Goal: Task Accomplishment & Management: Manage account settings

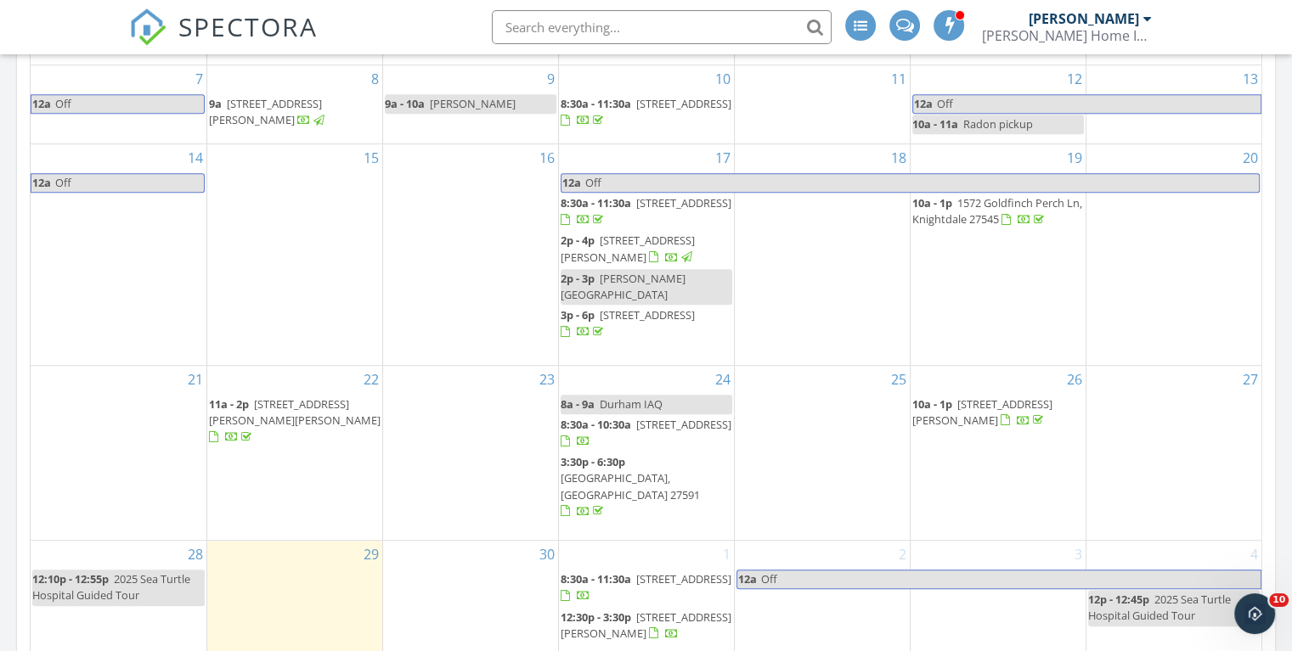
scroll to position [849, 0]
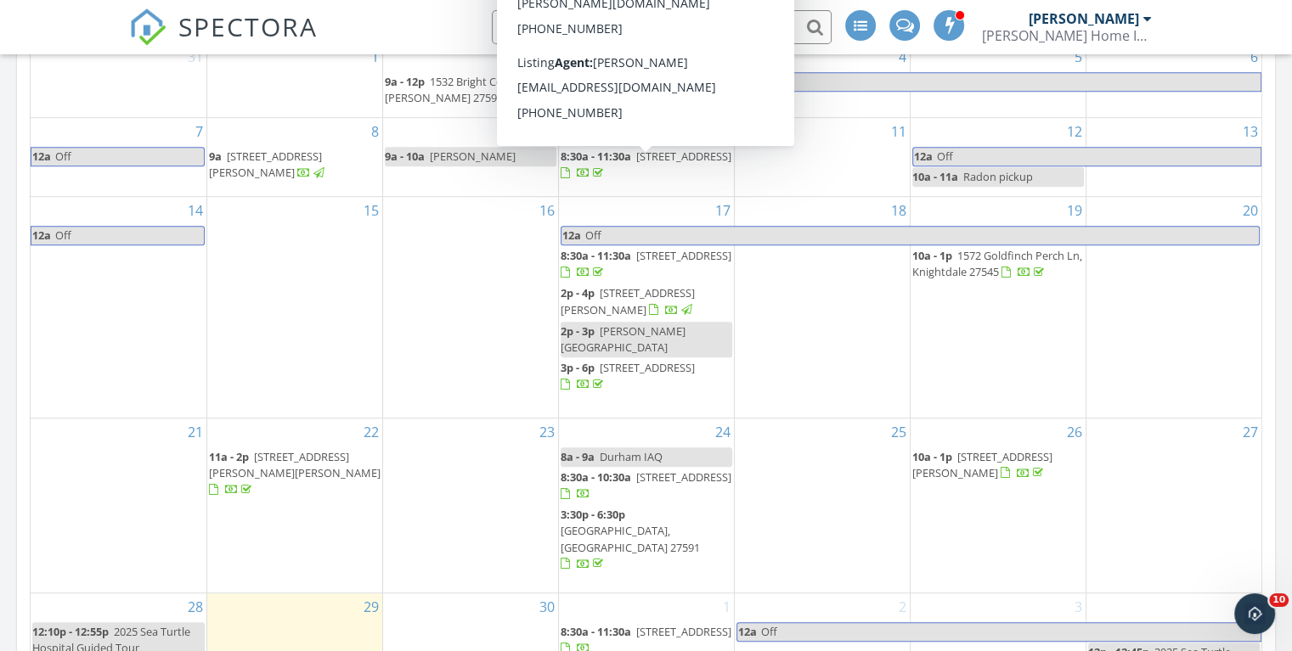
click at [646, 164] on span "2320 Marks Creek Rd, Knightdale 27545" at bounding box center [683, 156] width 95 height 15
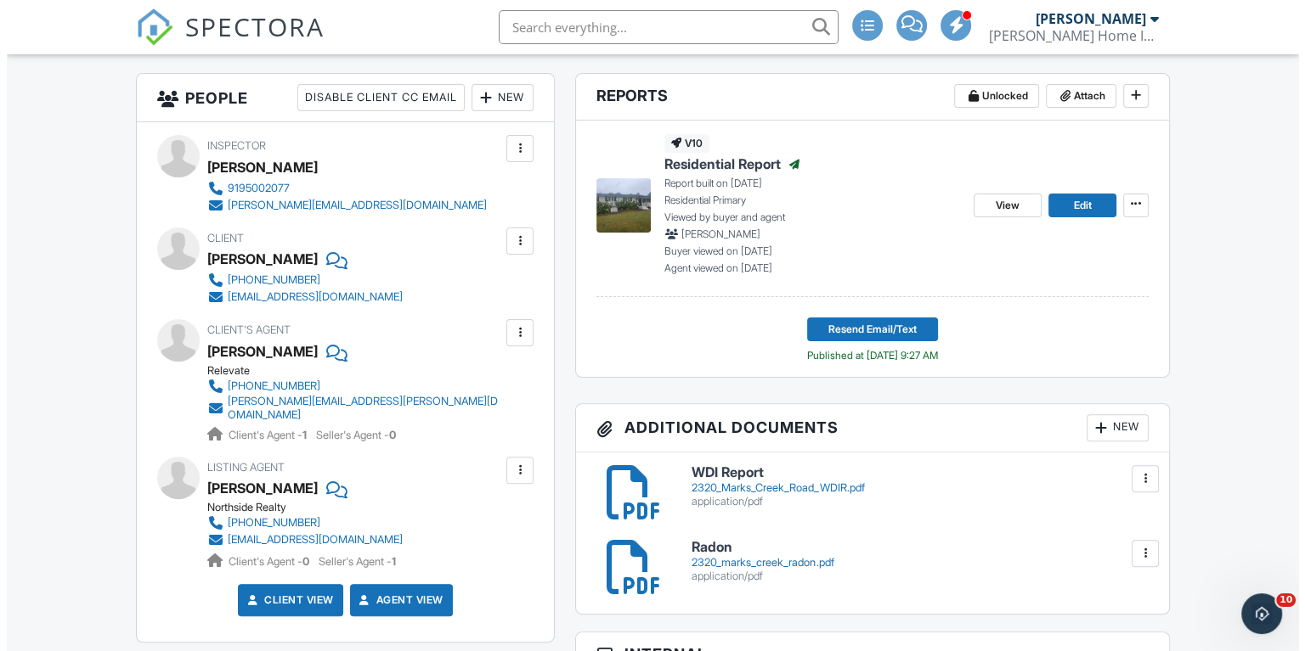
scroll to position [510, 0]
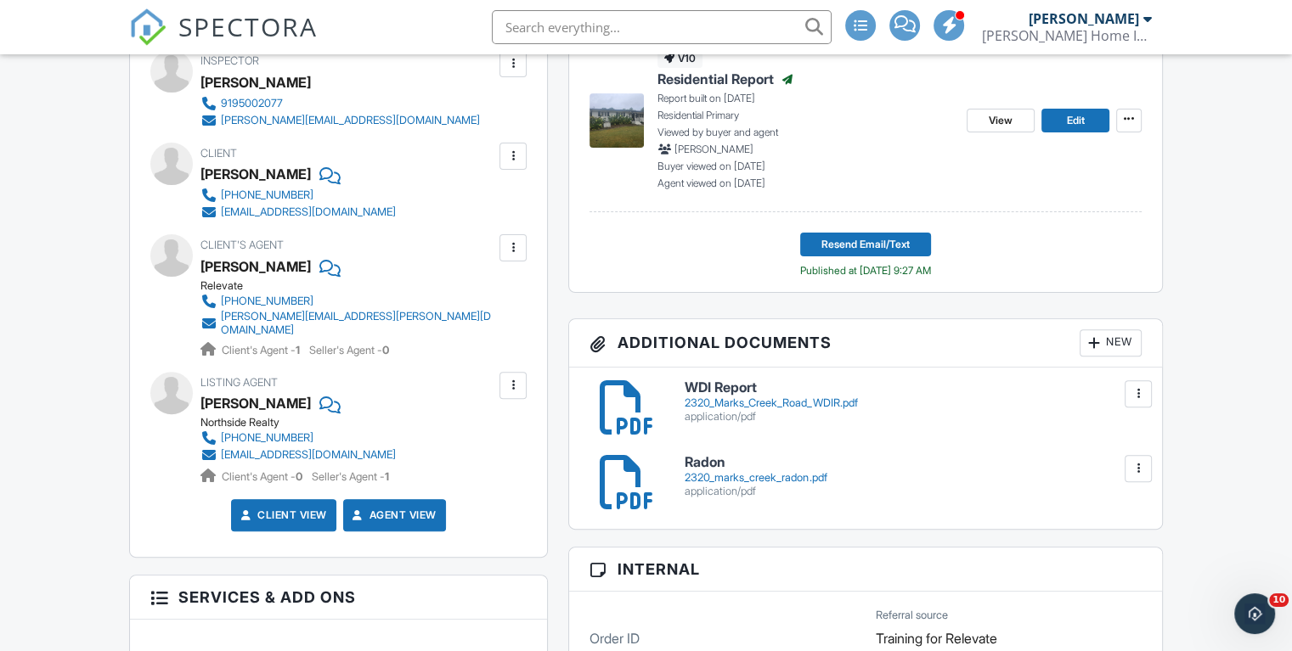
click at [1113, 335] on div "New" at bounding box center [1111, 343] width 62 height 27
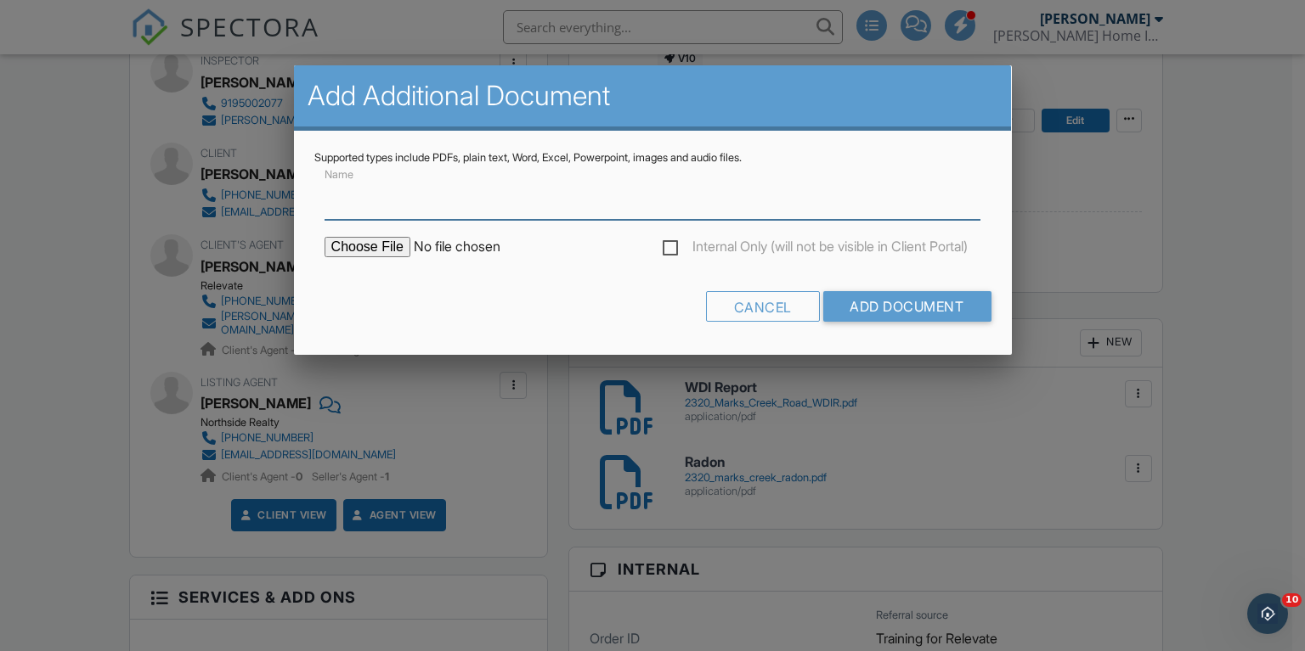
click at [392, 216] on input "Name" at bounding box center [652, 199] width 657 height 42
type input "Water Test"
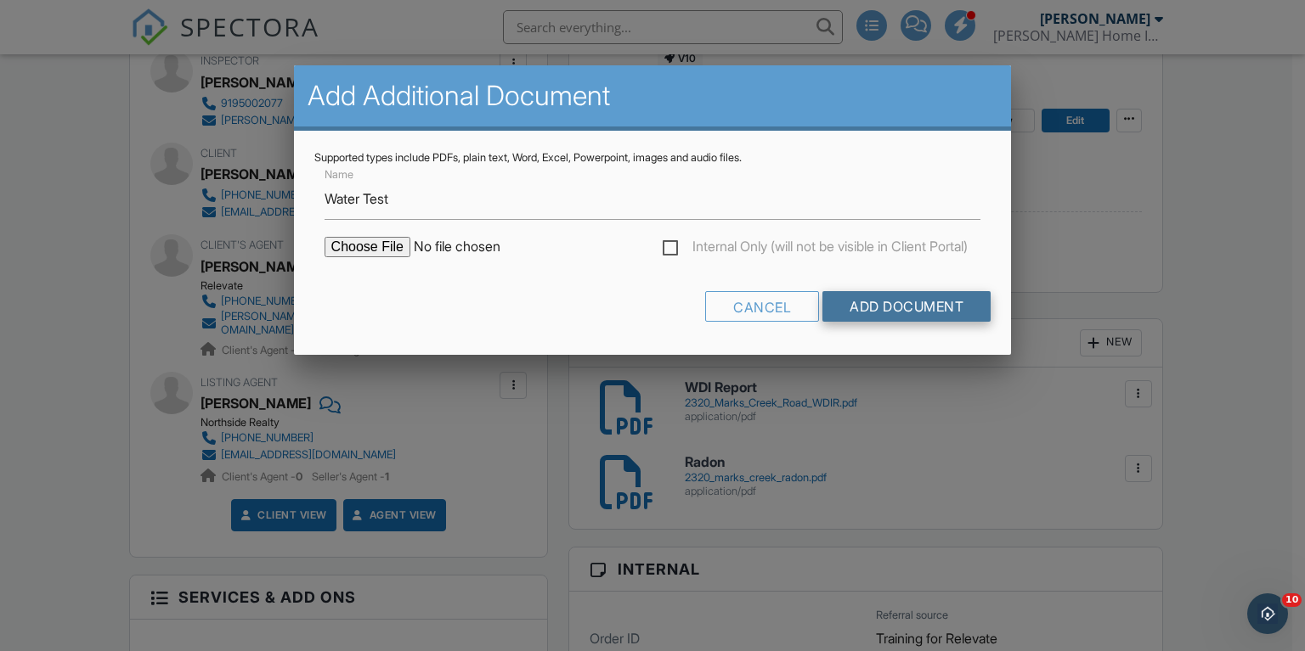
click at [880, 311] on input "Add Document" at bounding box center [906, 306] width 168 height 31
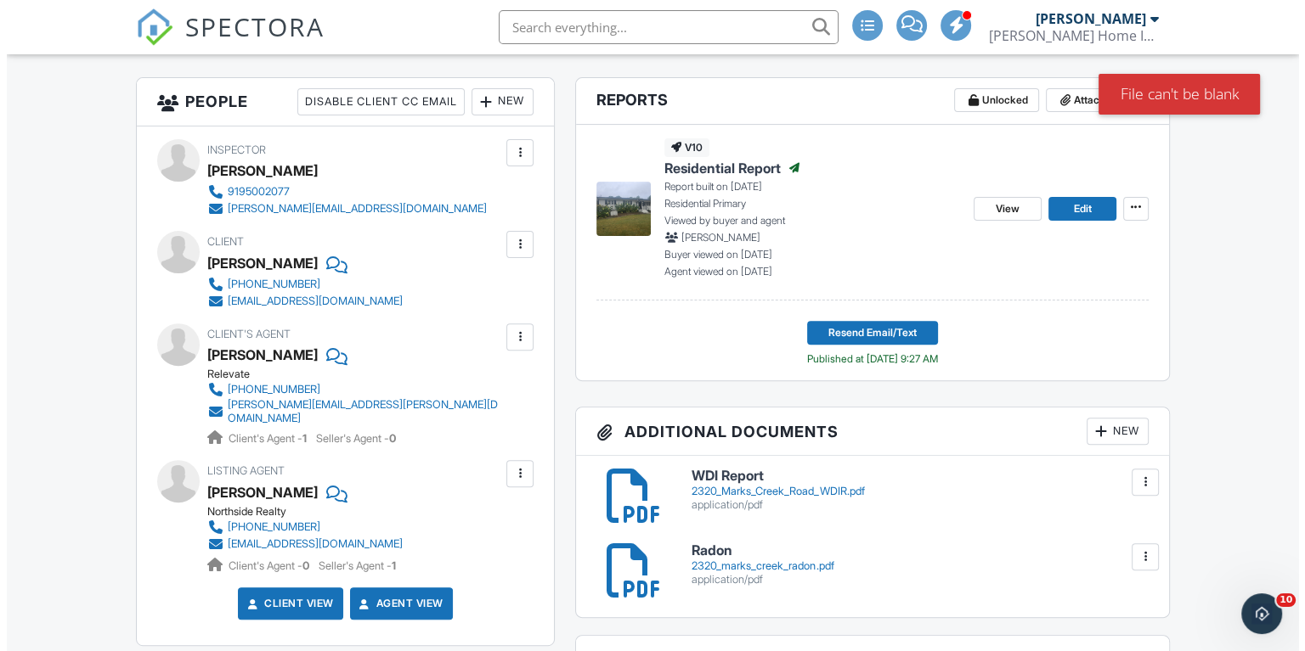
scroll to position [595, 0]
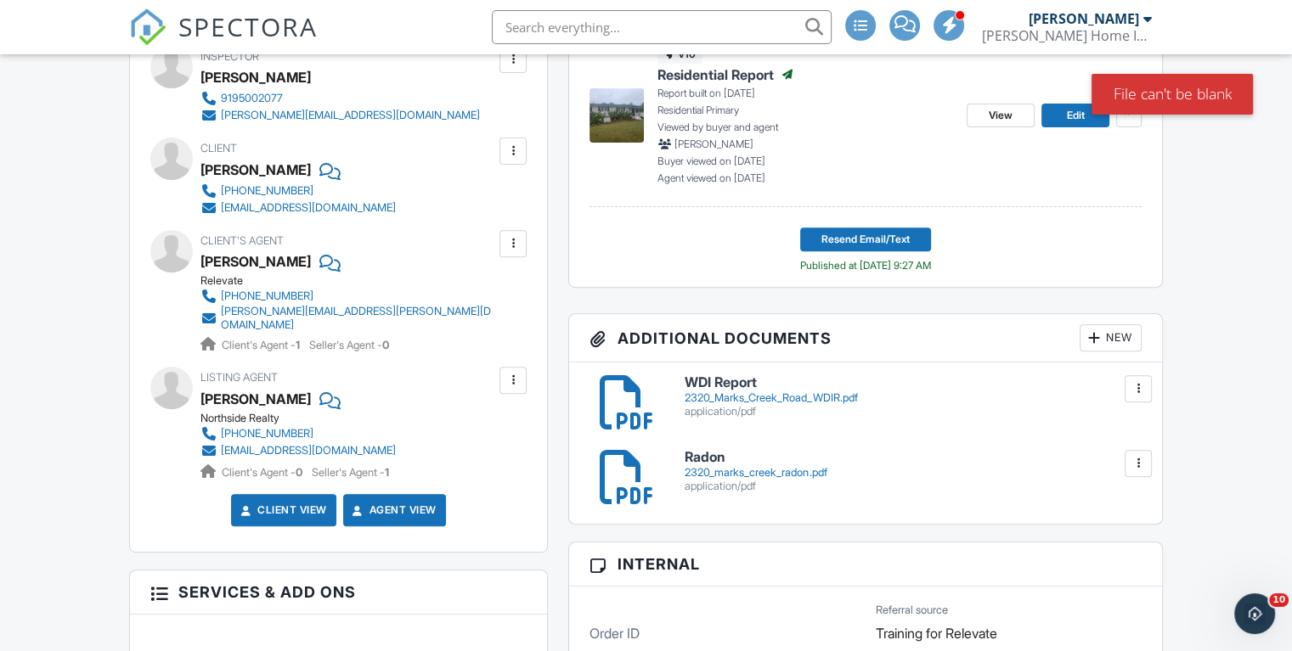
click at [1106, 338] on div "New" at bounding box center [1111, 337] width 62 height 27
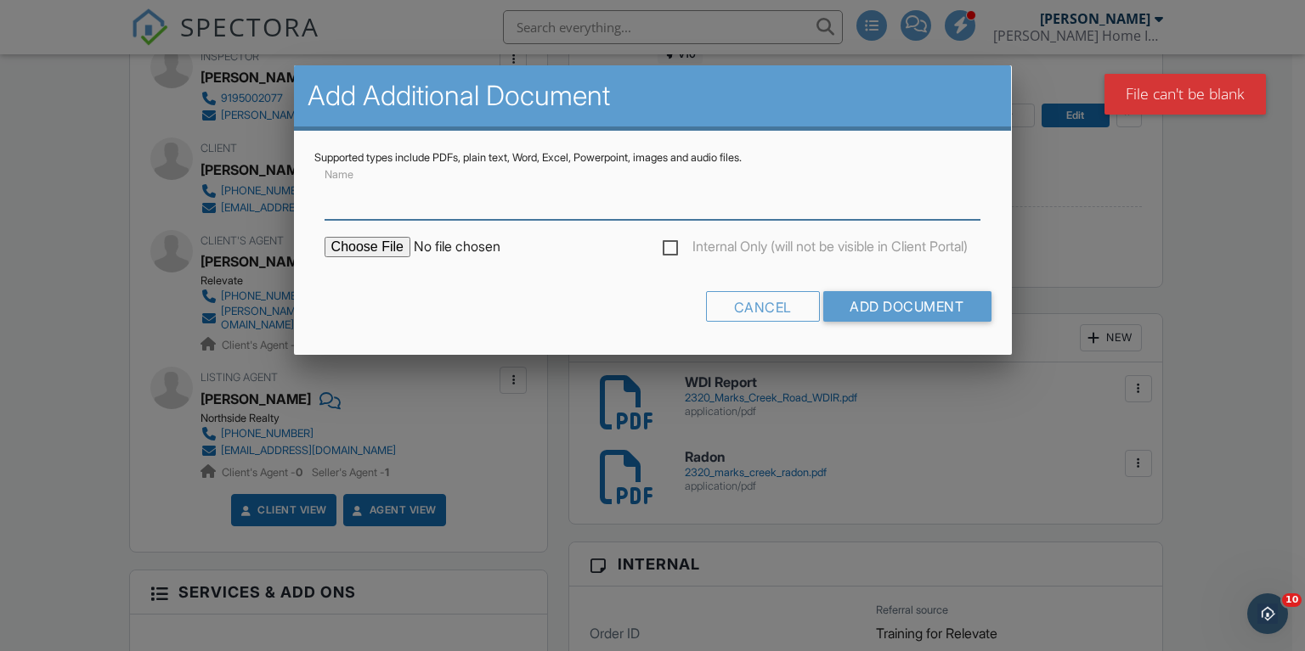
click at [378, 214] on input "Name" at bounding box center [652, 199] width 657 height 42
type input "Water Test"
click at [387, 249] on input "file" at bounding box center [468, 247] width 289 height 20
type input "C:\fakepath\HI Report (2).pdf"
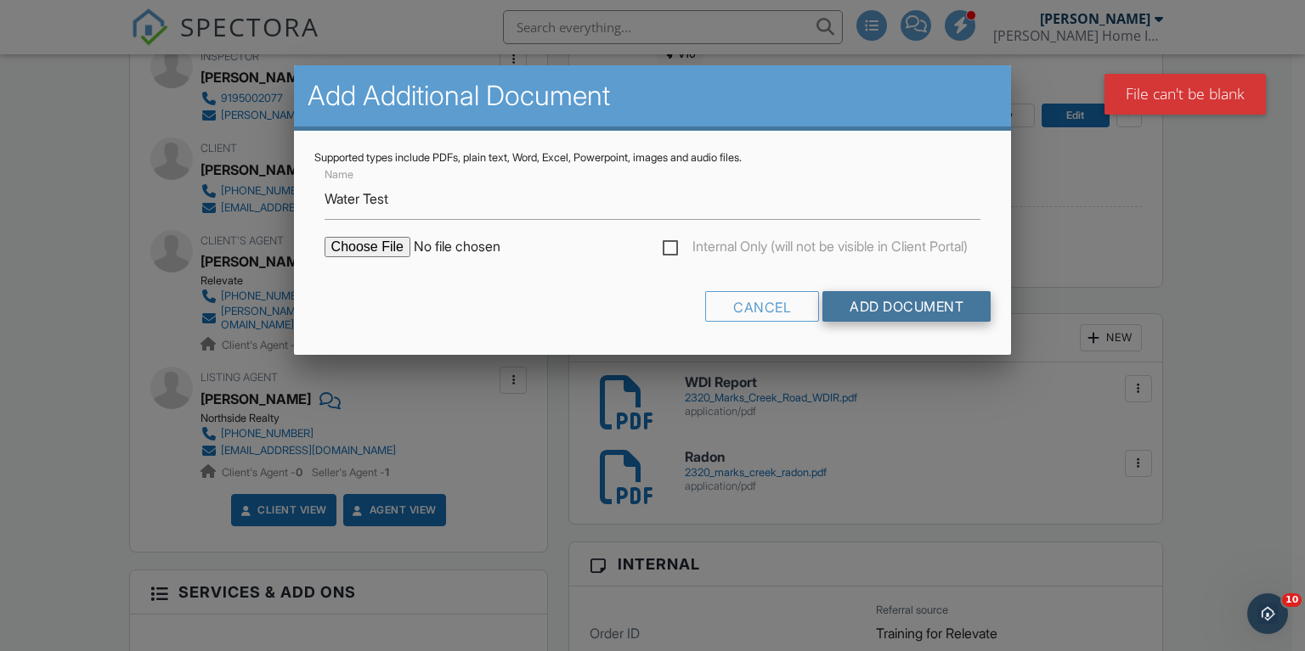
click at [840, 312] on input "Add Document" at bounding box center [906, 306] width 168 height 31
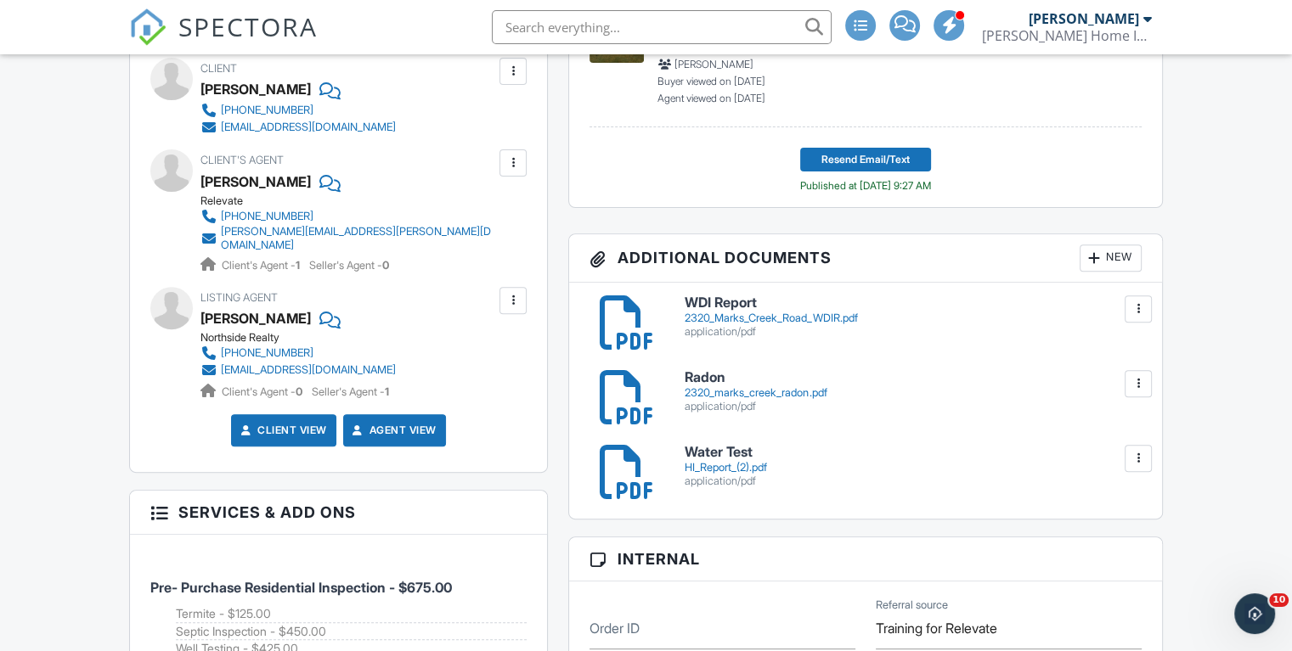
click at [1106, 254] on div "New" at bounding box center [1111, 258] width 62 height 27
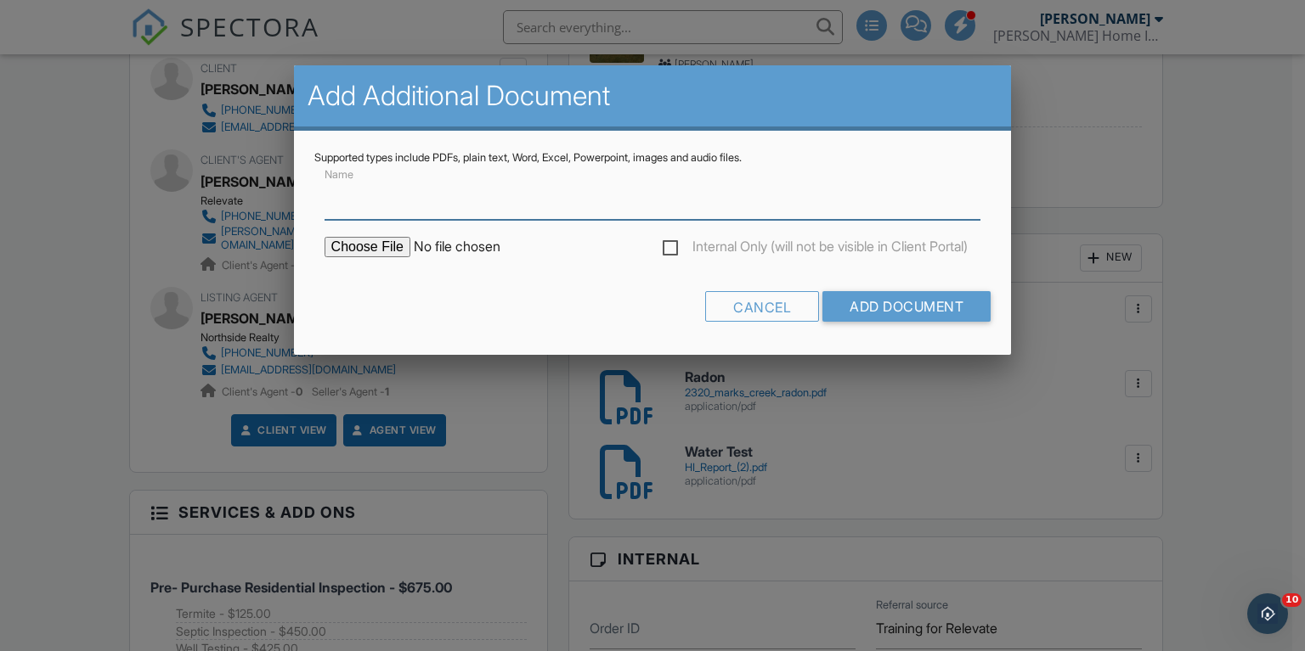
click at [403, 196] on input "Name" at bounding box center [652, 199] width 657 height 42
type input "Well"
click at [366, 251] on input "file" at bounding box center [468, 247] width 289 height 20
type input "C:\fakepath\Inspect-Water Supply Inspection Report (2).pdf"
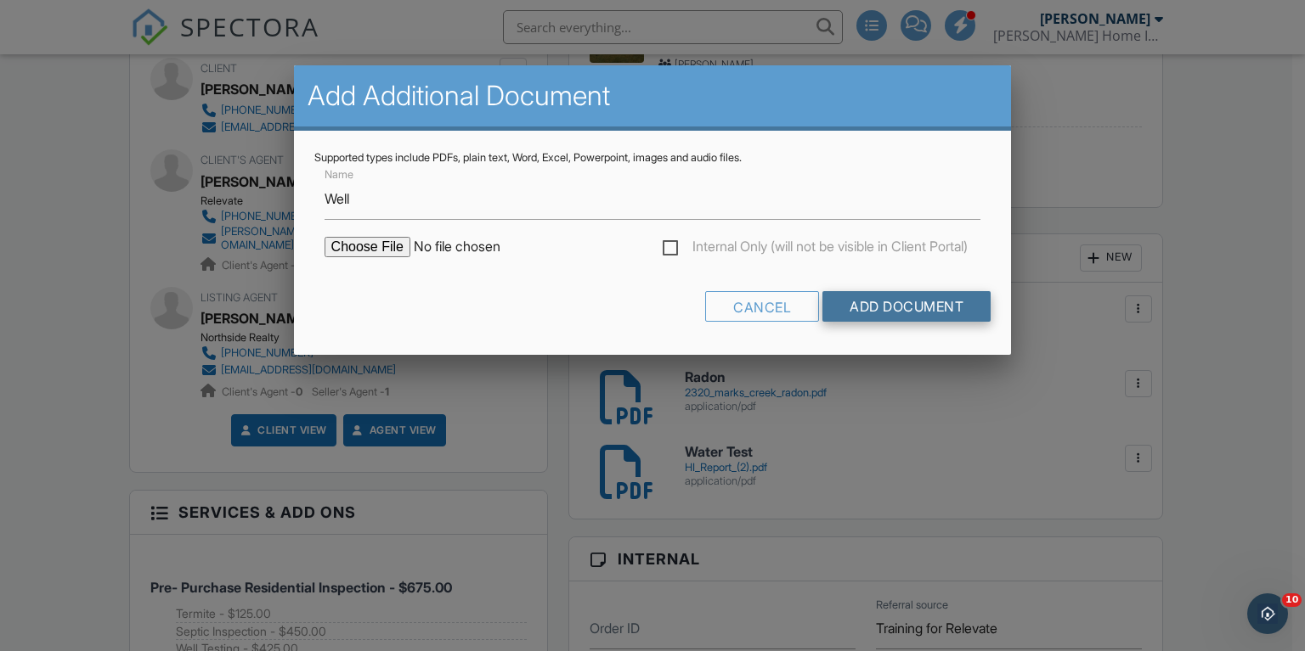
click at [840, 307] on input "Add Document" at bounding box center [906, 306] width 168 height 31
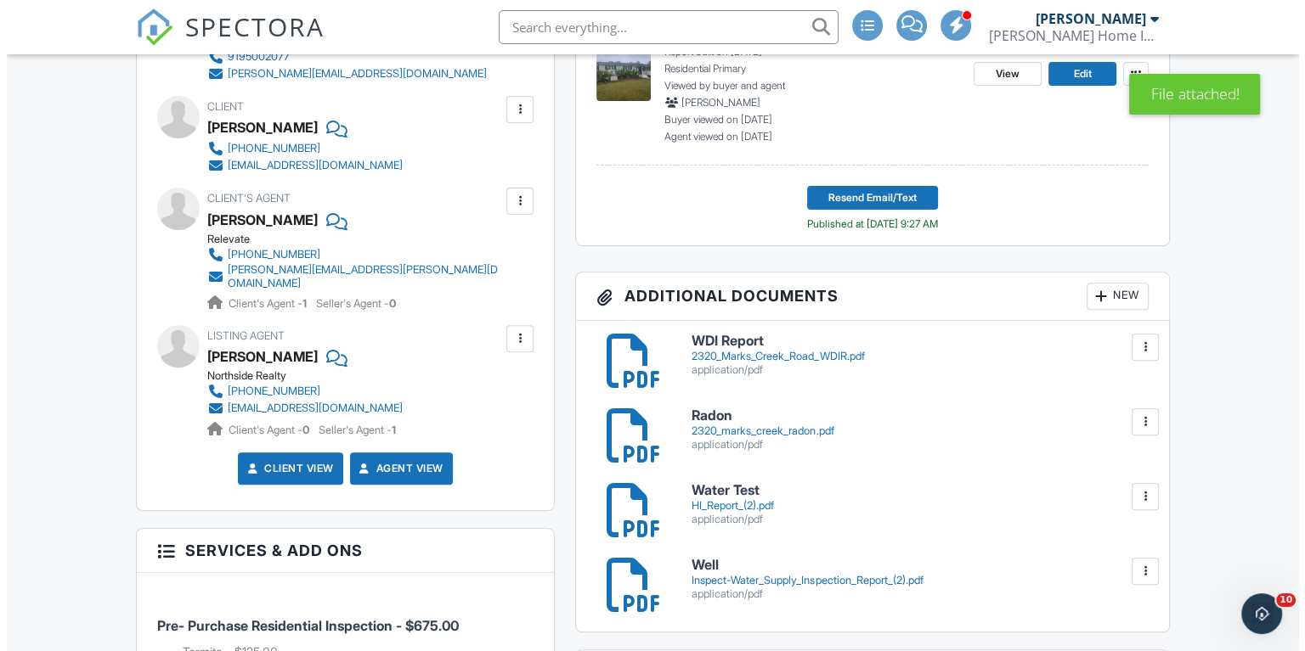
scroll to position [595, 0]
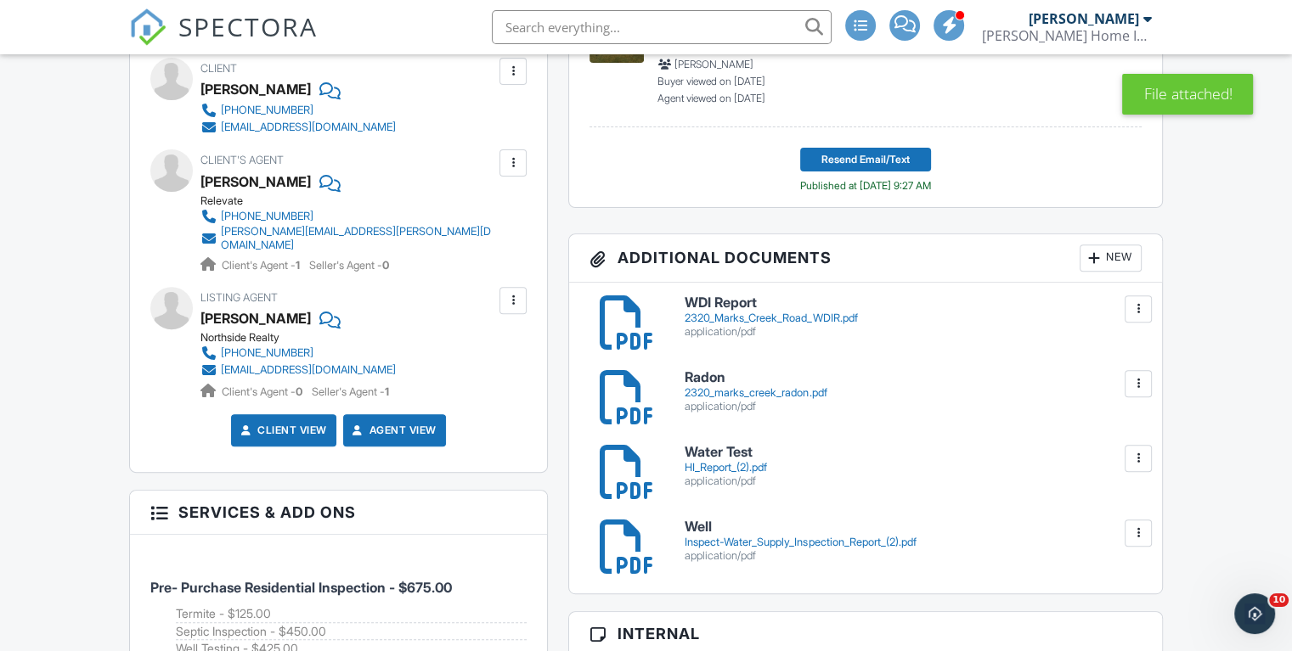
click at [1106, 262] on div "New" at bounding box center [1111, 258] width 62 height 27
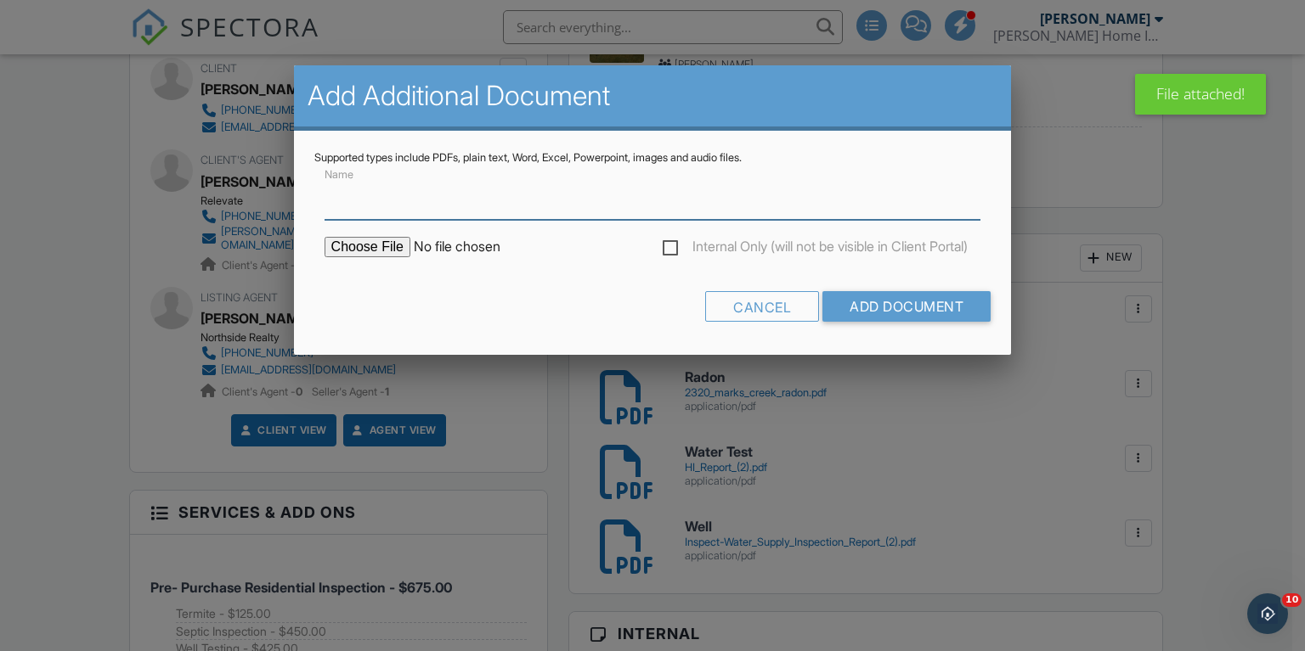
click at [395, 211] on input "Name" at bounding box center [652, 199] width 657 height 42
type input "Septic"
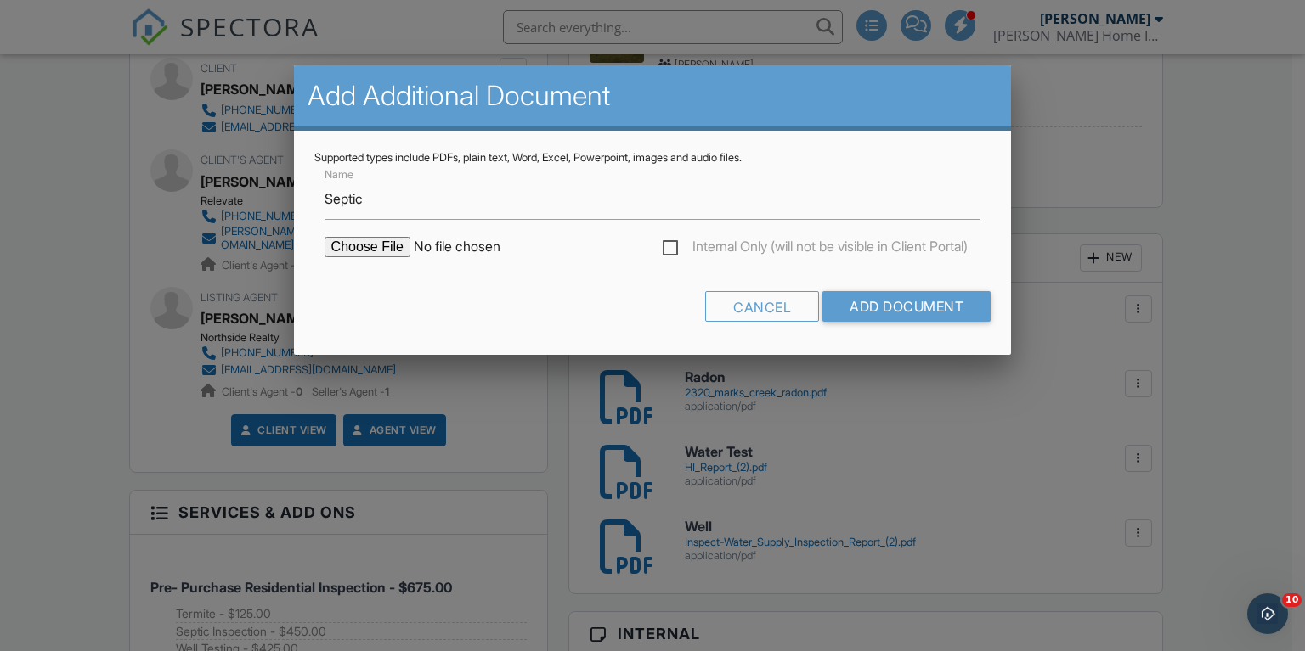
click at [375, 251] on input "file" at bounding box center [468, 247] width 289 height 20
type input "C:\fakepath\Inspect-Septic Inspection Report (4).pdf"
click at [948, 310] on input "Add Document" at bounding box center [906, 306] width 168 height 31
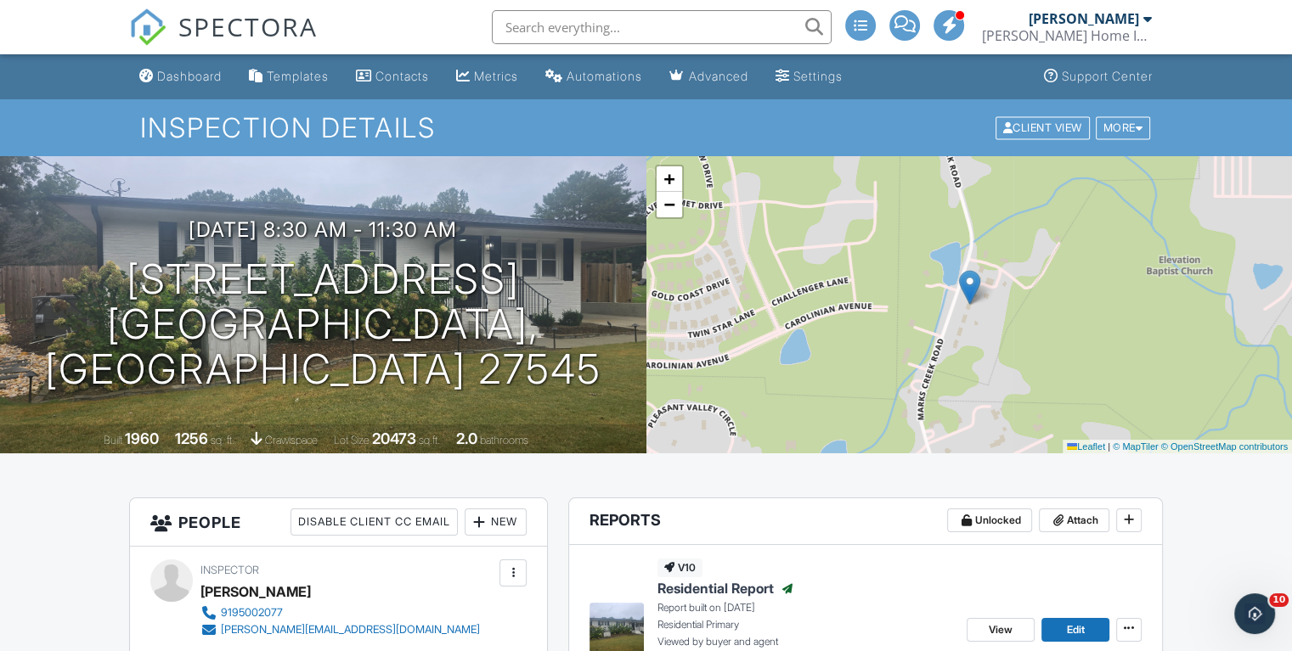
click at [250, 21] on span "SPECTORA" at bounding box center [247, 26] width 139 height 36
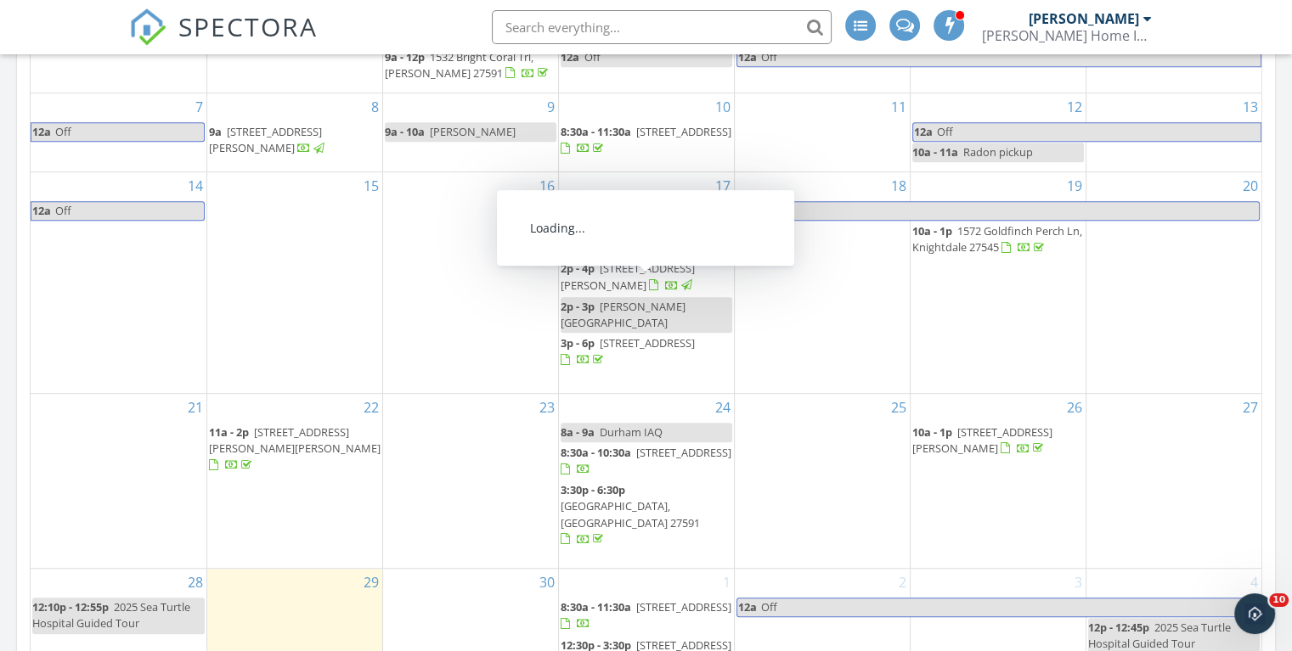
scroll to position [849, 0]
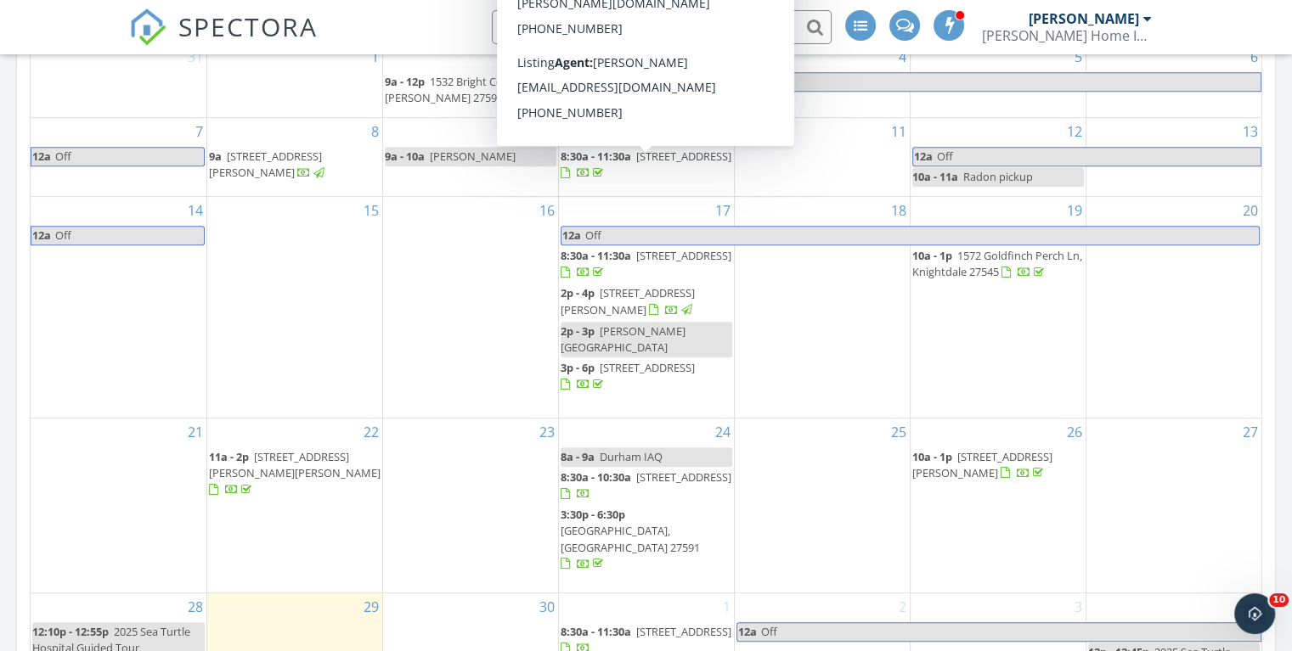
click at [636, 164] on span "[STREET_ADDRESS]" at bounding box center [683, 156] width 95 height 15
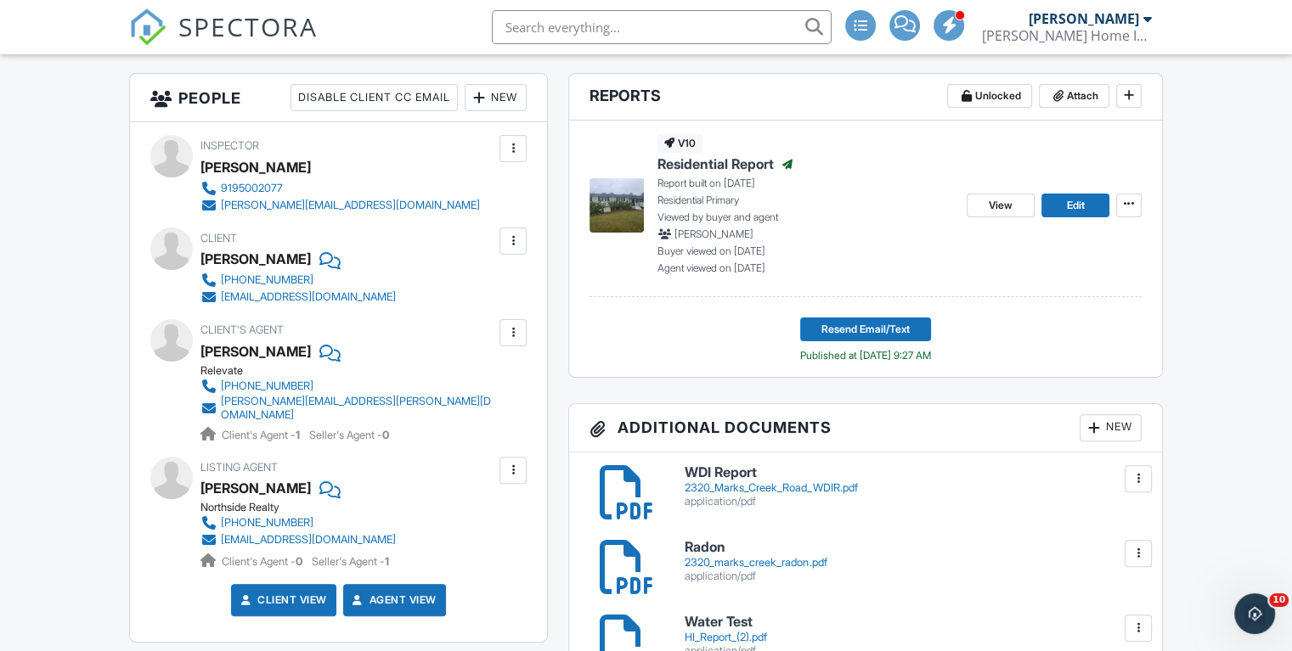
scroll to position [595, 0]
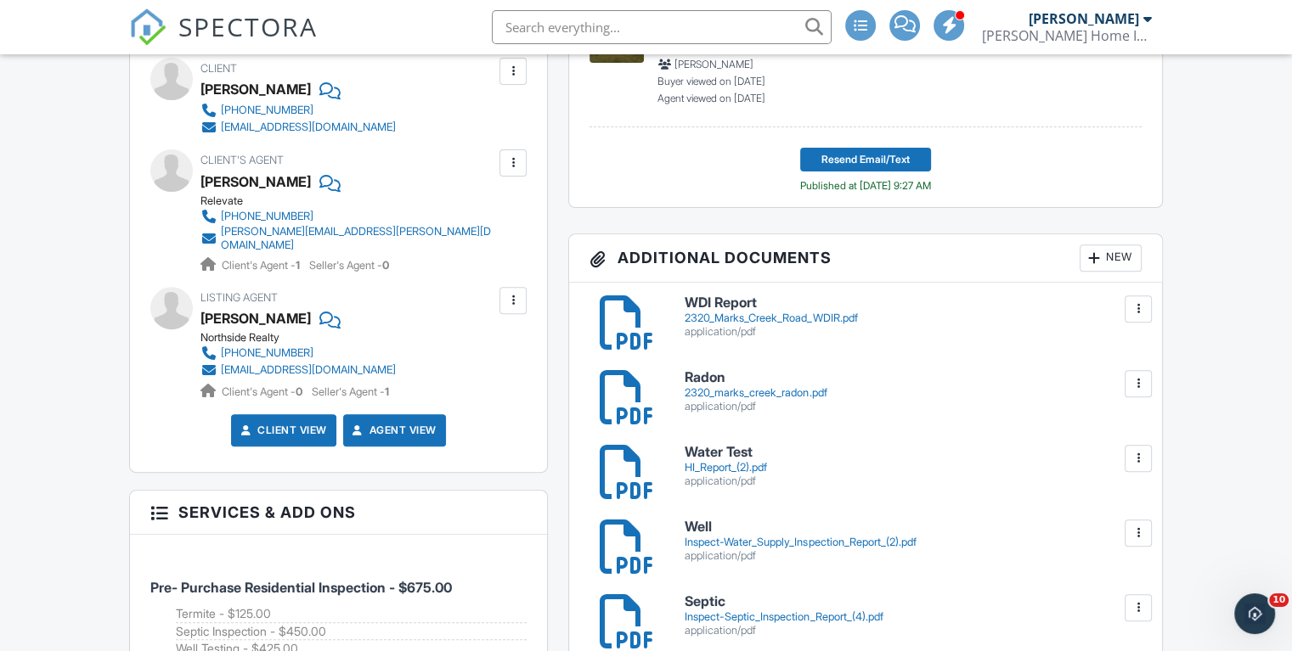
click at [747, 397] on div "2320_marks_creek_radon.pdf" at bounding box center [913, 393] width 456 height 14
